Goal: Transaction & Acquisition: Download file/media

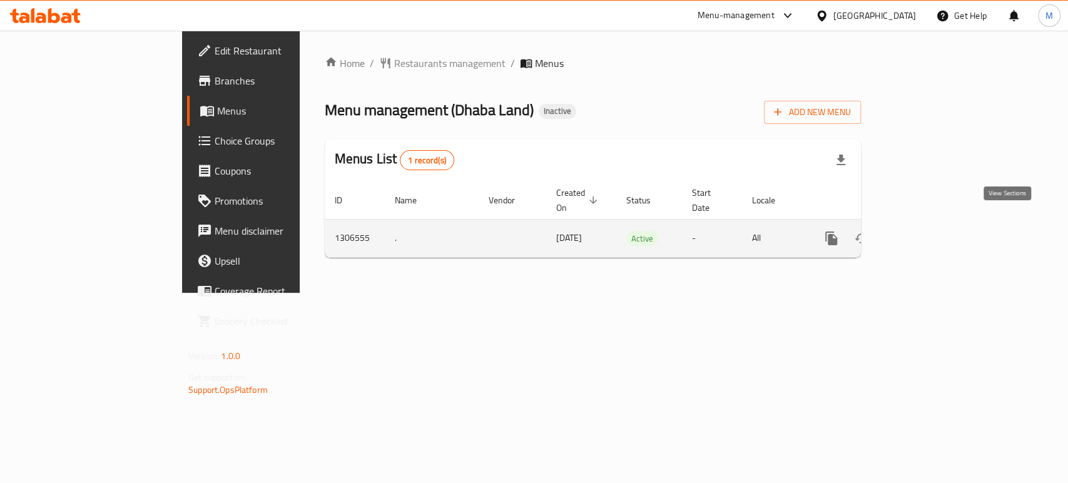
click at [937, 223] on link "enhanced table" at bounding box center [922, 238] width 30 height 30
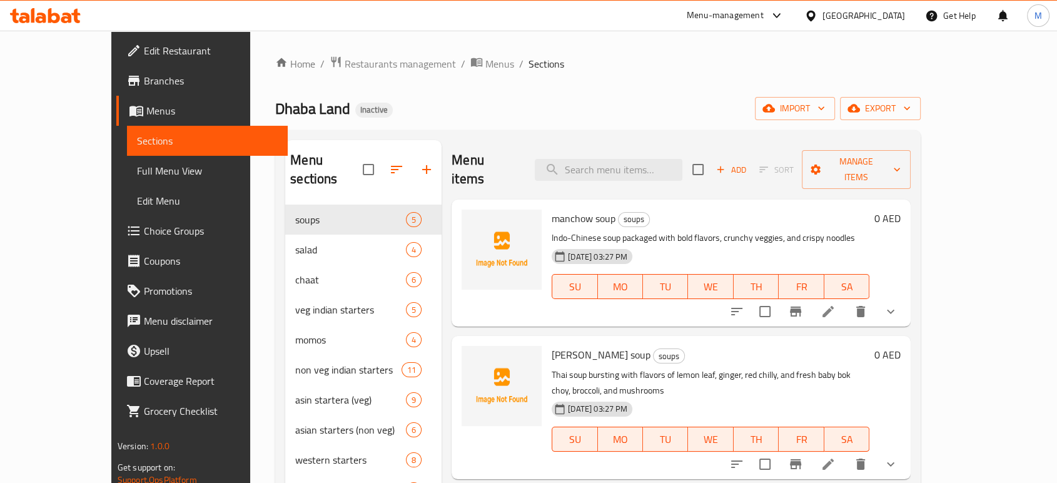
scroll to position [223, 0]
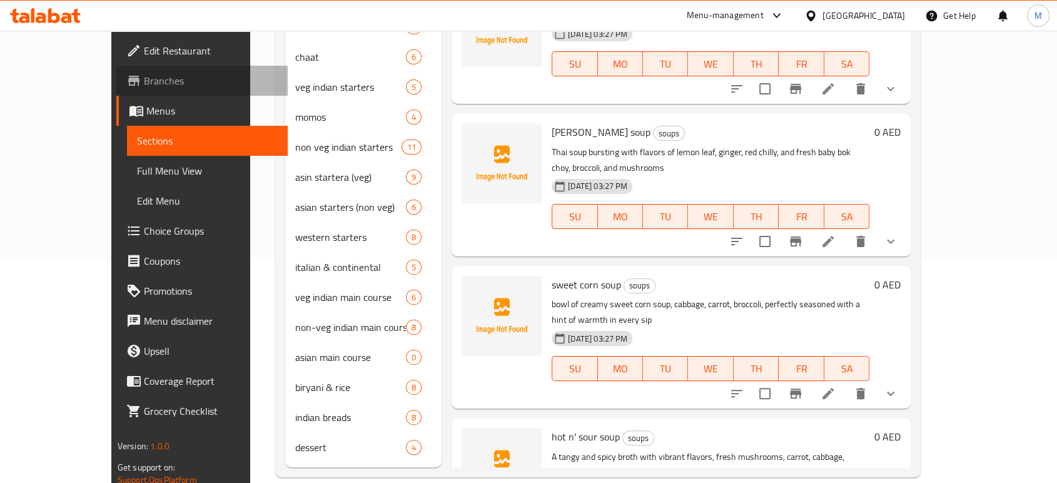
click at [144, 87] on span "Branches" at bounding box center [211, 80] width 134 height 15
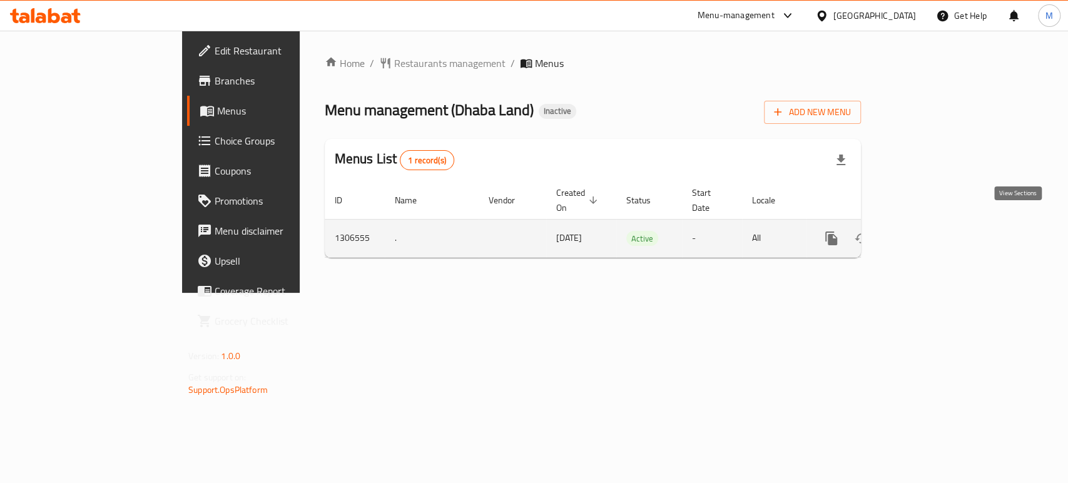
click at [937, 232] on link "enhanced table" at bounding box center [922, 238] width 30 height 30
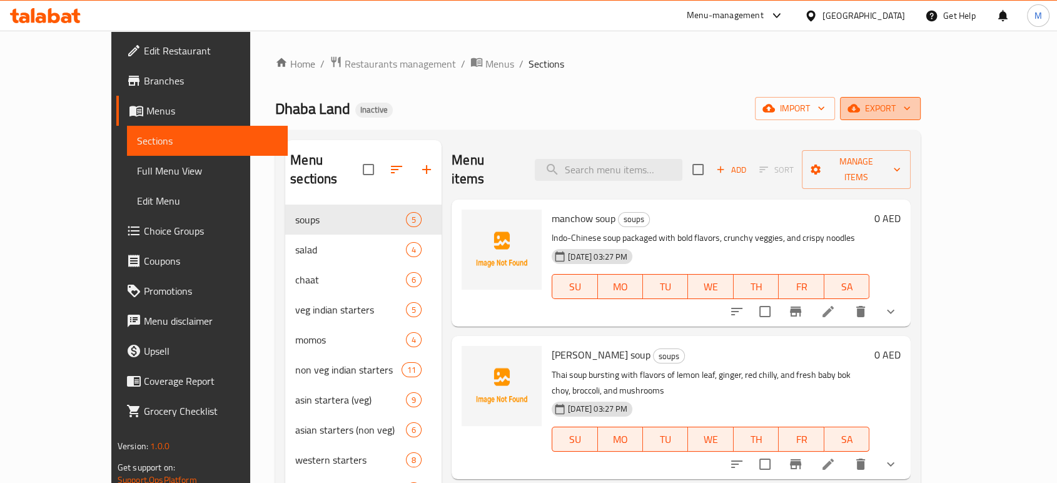
click at [911, 106] on span "export" at bounding box center [880, 109] width 61 height 16
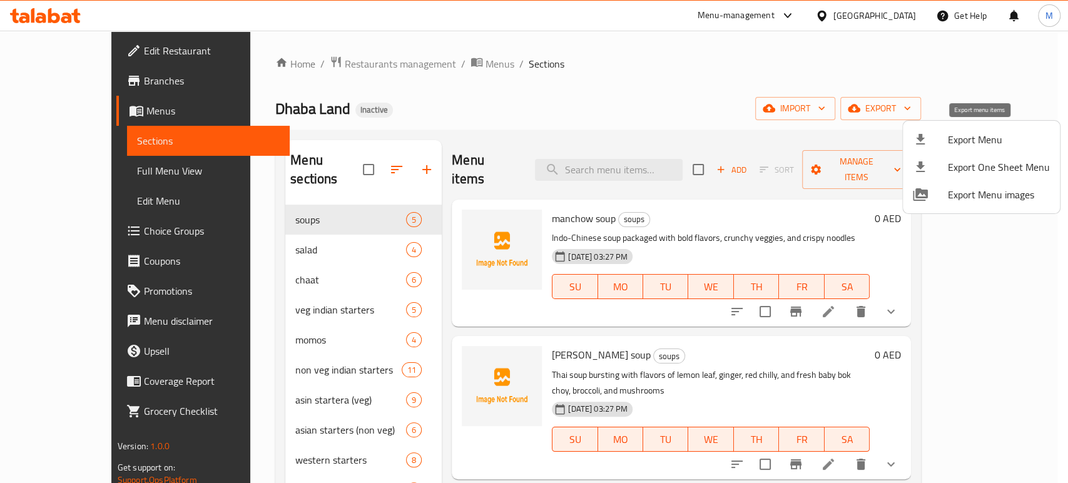
click at [960, 145] on span "Export Menu" at bounding box center [999, 139] width 102 height 15
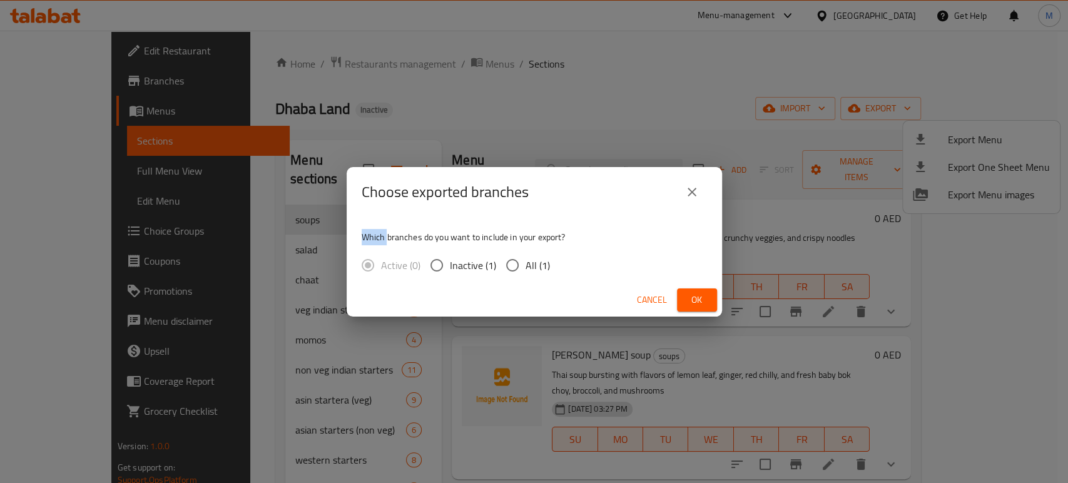
click at [960, 145] on div "Choose exported branches Which branches do you want to include in your export? …" at bounding box center [534, 241] width 1068 height 483
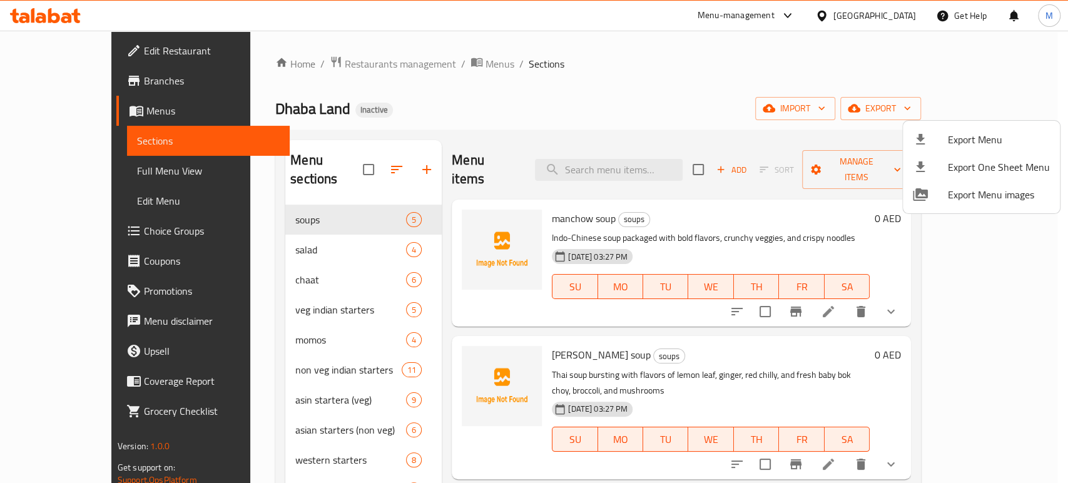
click at [611, 76] on div at bounding box center [534, 241] width 1068 height 483
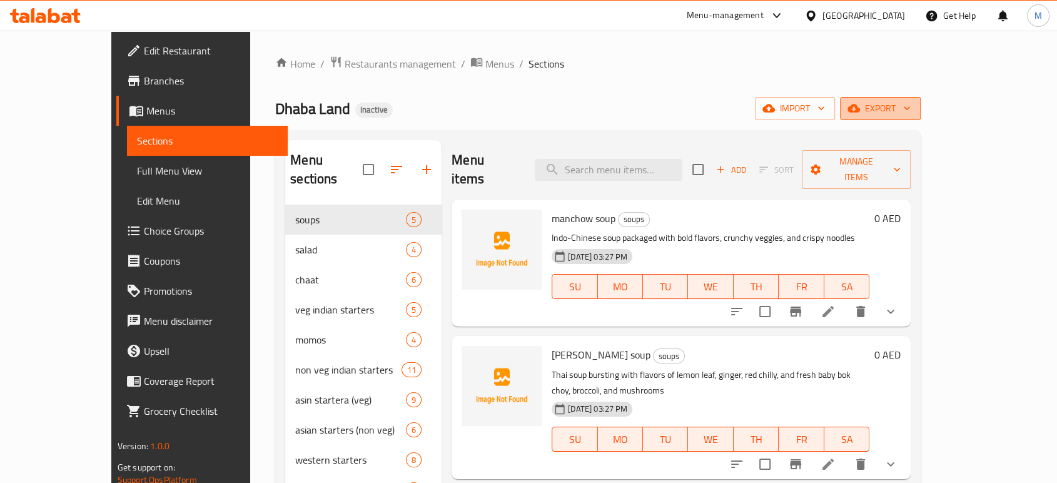
click at [860, 109] on icon "button" at bounding box center [854, 108] width 13 height 8
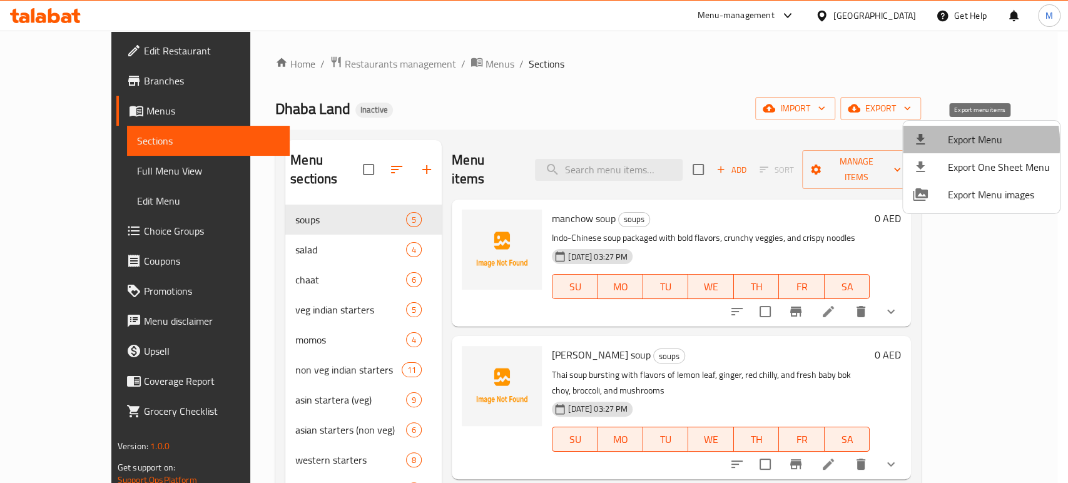
click at [948, 144] on span "Export Menu" at bounding box center [999, 139] width 102 height 15
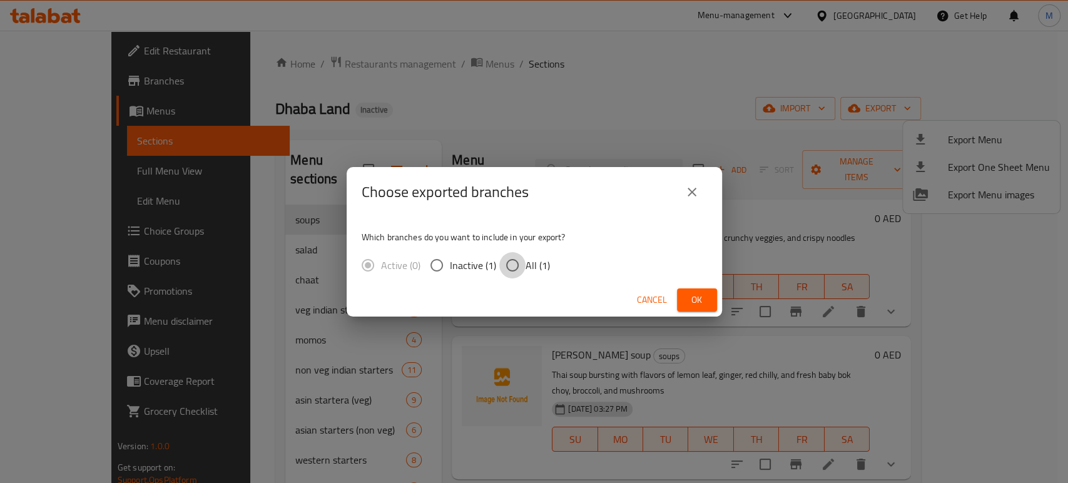
click at [504, 263] on input "All (1)" at bounding box center [512, 265] width 26 height 26
radio input "true"
drag, startPoint x: 703, startPoint y: 315, endPoint x: 703, endPoint y: 300, distance: 14.4
click at [703, 300] on div "Cancel Ok" at bounding box center [534, 299] width 375 height 33
click at [703, 300] on span "Ok" at bounding box center [697, 300] width 20 height 16
